Goal: Task Accomplishment & Management: Use online tool/utility

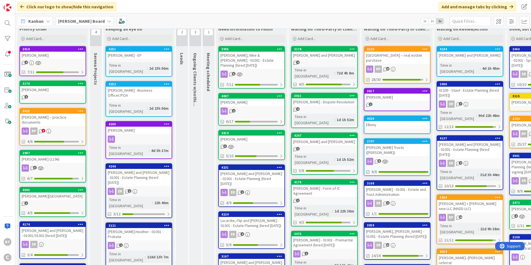
scroll to position [28, 0]
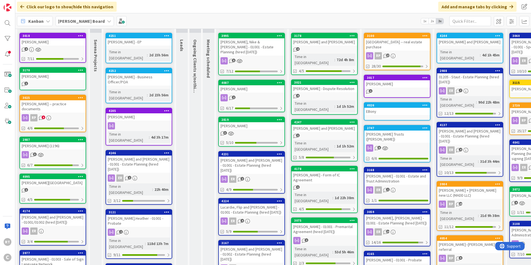
click at [48, 145] on div "[PERSON_NAME] (1196)" at bounding box center [53, 145] width 66 height 7
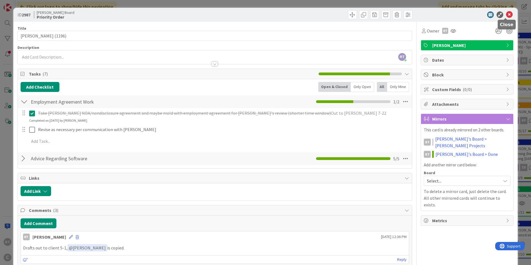
click at [506, 14] on icon at bounding box center [509, 14] width 7 height 7
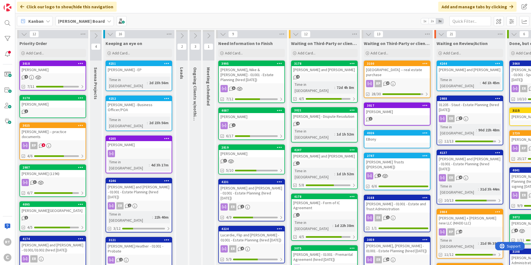
click at [51, 103] on div "[PERSON_NAME]" at bounding box center [53, 103] width 66 height 7
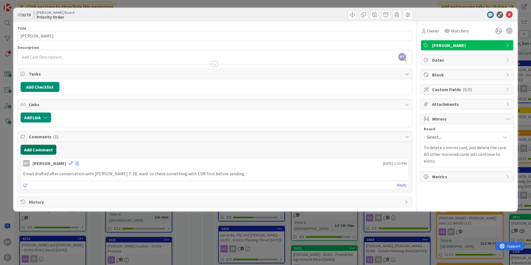
click at [44, 149] on button "Add Comment" at bounding box center [39, 150] width 36 height 10
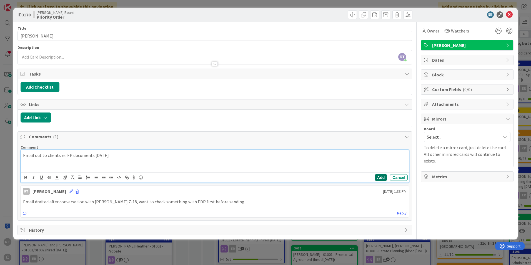
click at [381, 178] on button "Add" at bounding box center [380, 177] width 12 height 7
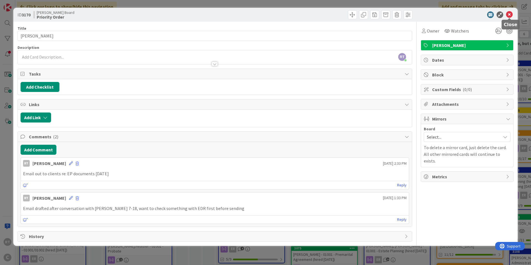
click at [512, 14] on icon at bounding box center [509, 14] width 7 height 7
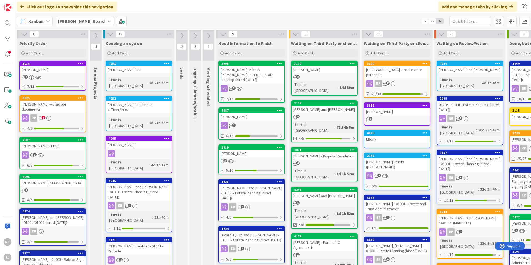
click at [55, 71] on div "[PERSON_NAME]" at bounding box center [53, 69] width 66 height 7
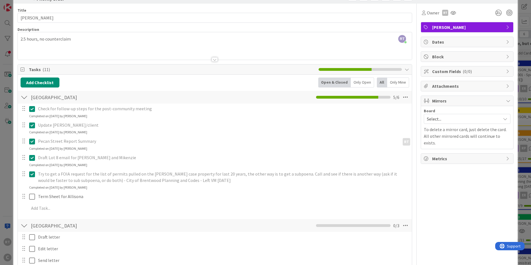
scroll to position [28, 0]
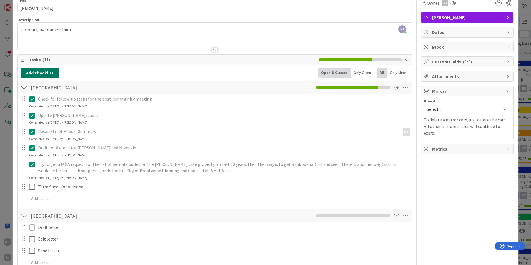
click at [31, 74] on button "Add Checklist" at bounding box center [40, 73] width 39 height 10
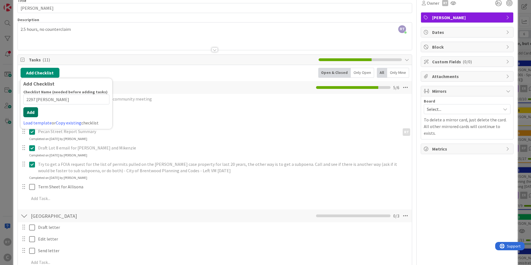
type input "2297 [PERSON_NAME]"
click at [32, 113] on button "Add" at bounding box center [30, 112] width 15 height 10
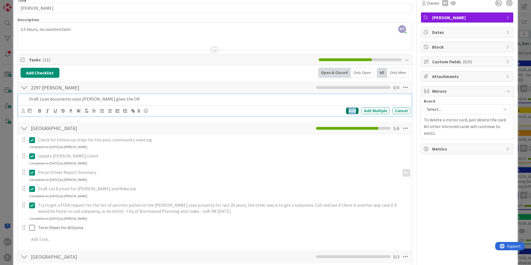
click at [346, 111] on div "Add" at bounding box center [352, 110] width 12 height 7
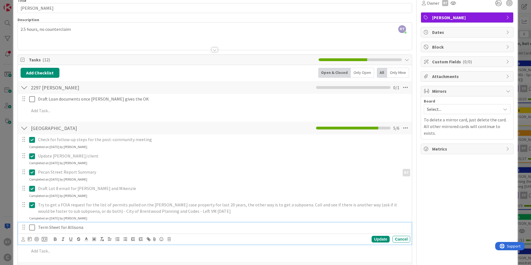
click at [32, 227] on icon at bounding box center [32, 227] width 6 height 7
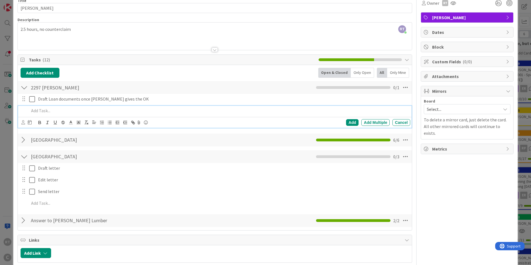
click at [49, 112] on p at bounding box center [218, 110] width 379 height 6
click at [346, 122] on div "Add" at bounding box center [352, 122] width 12 height 7
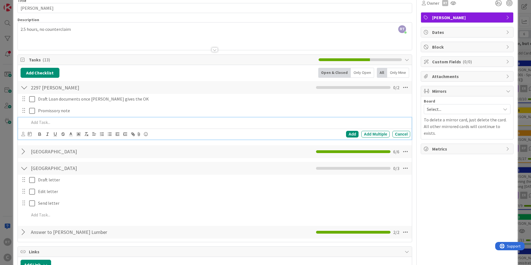
click at [51, 124] on p at bounding box center [218, 122] width 379 height 6
click at [353, 133] on div "Add" at bounding box center [352, 134] width 12 height 7
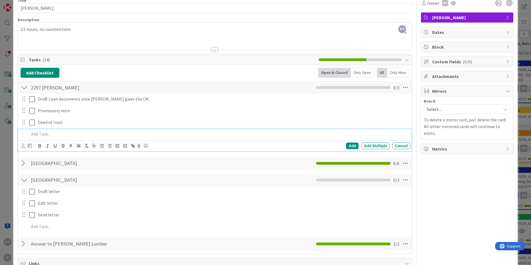
click at [52, 135] on p at bounding box center [218, 134] width 379 height 6
click at [346, 145] on div "Add" at bounding box center [352, 145] width 12 height 7
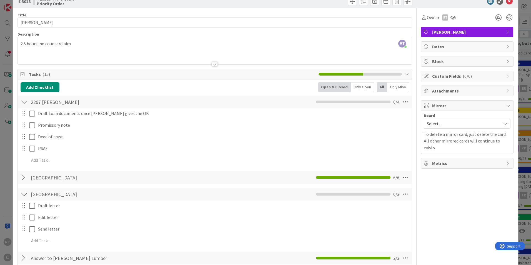
scroll to position [0, 0]
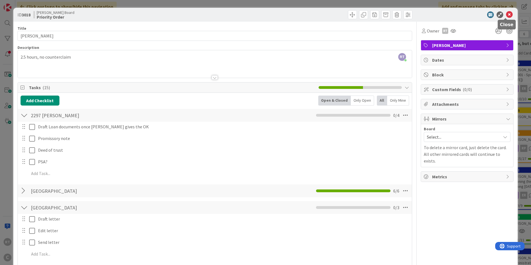
click at [506, 16] on icon at bounding box center [509, 14] width 7 height 7
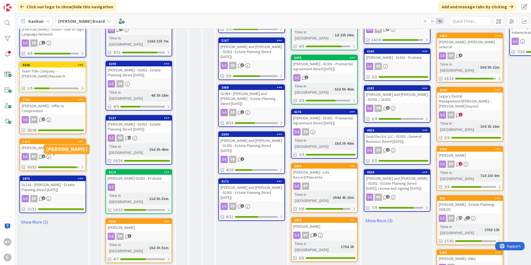
scroll to position [247, 0]
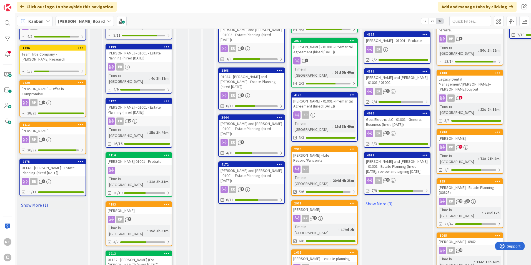
click at [44, 200] on link "Show More (1)" at bounding box center [52, 204] width 67 height 9
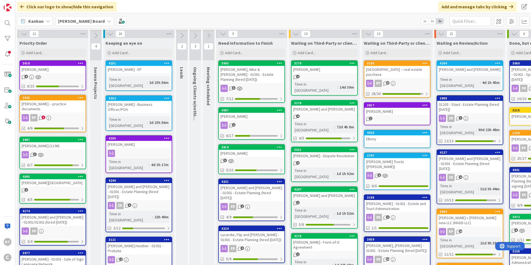
scroll to position [0, 0]
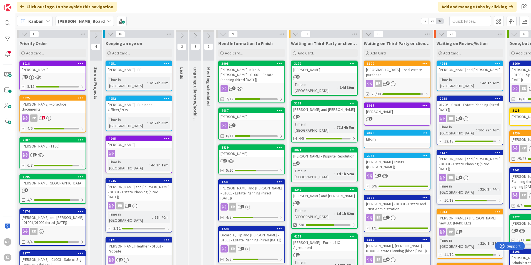
click at [59, 218] on div "[PERSON_NAME] and [PERSON_NAME] - 01001/01002 (hired [DATE])" at bounding box center [53, 220] width 66 height 12
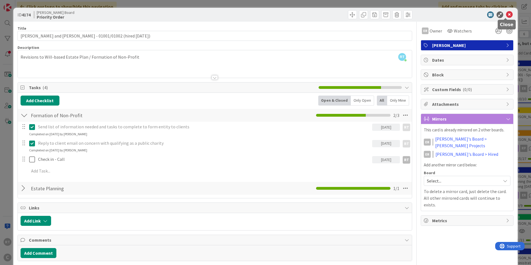
click at [506, 12] on icon at bounding box center [509, 14] width 7 height 7
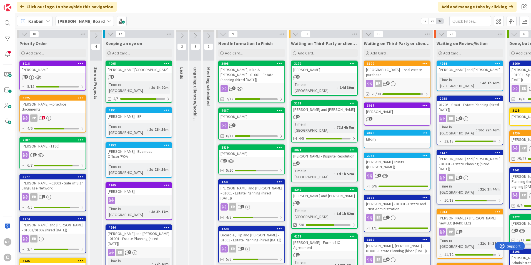
click at [47, 72] on div "[PERSON_NAME]" at bounding box center [53, 69] width 66 height 7
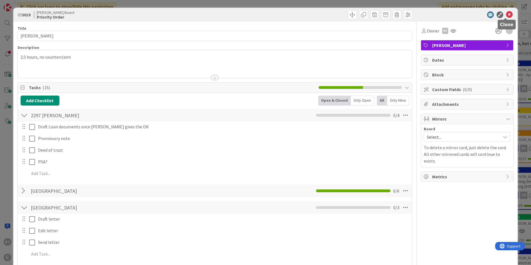
click at [506, 16] on icon at bounding box center [509, 14] width 7 height 7
